Goal: Information Seeking & Learning: Learn about a topic

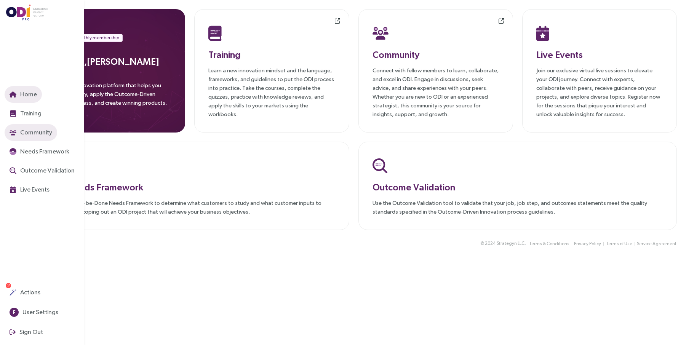
click at [29, 130] on span "Community" at bounding box center [36, 133] width 34 height 10
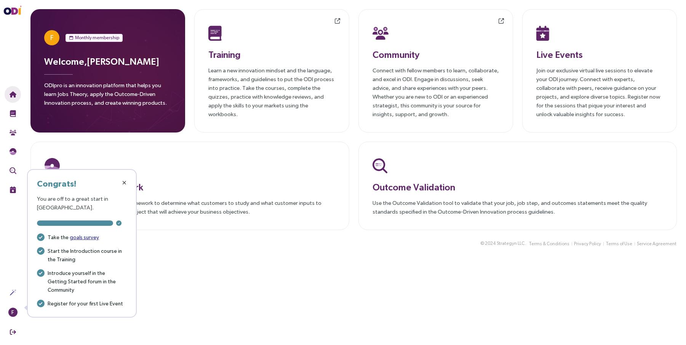
click at [125, 181] on icon "button" at bounding box center [124, 182] width 4 height 5
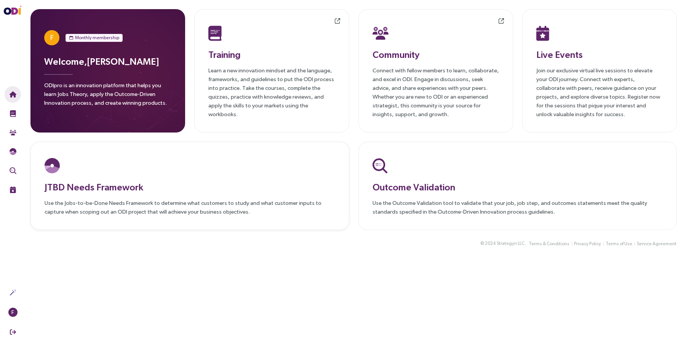
click at [131, 203] on p "Use the Jobs-to-be-Done Needs Framework to determine what customers to study an…" at bounding box center [190, 208] width 291 height 18
click at [244, 105] on p "Learn a new innovation mindset and the language, frameworks, and guidelines to …" at bounding box center [271, 92] width 127 height 53
